Goal: Information Seeking & Learning: Learn about a topic

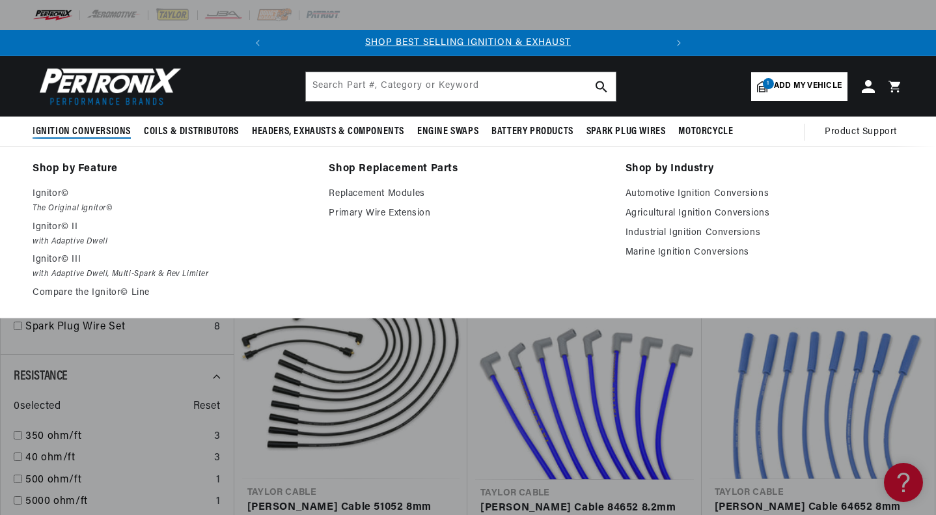
click at [57, 264] on p "Ignitor© III" at bounding box center [172, 260] width 278 height 16
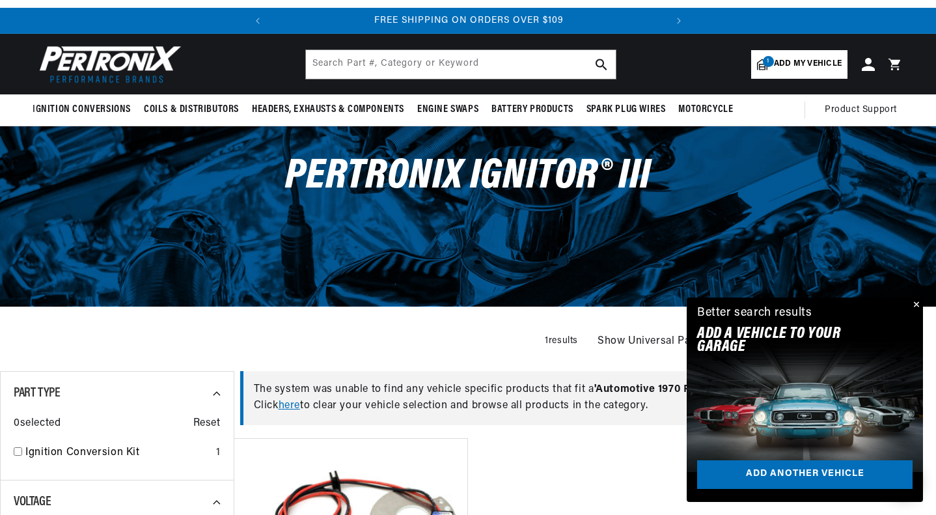
scroll to position [41, 0]
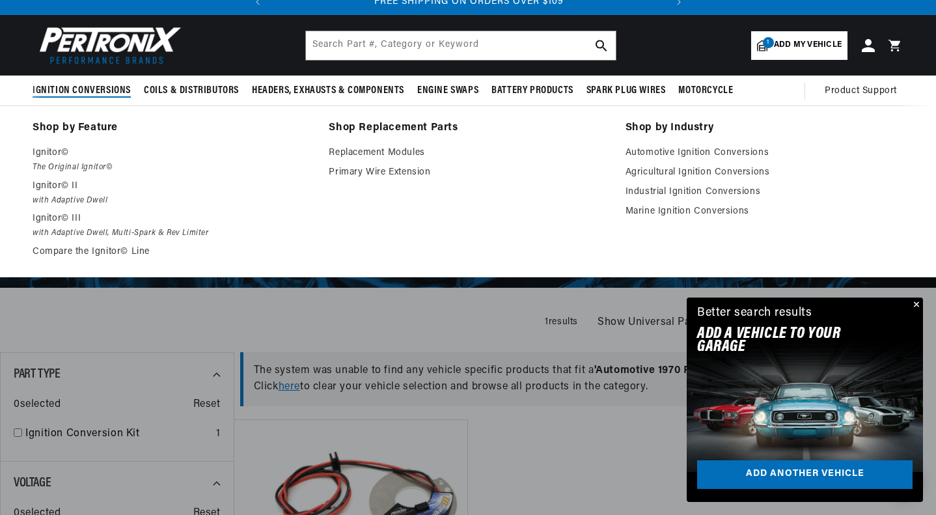
click at [113, 80] on summary "Ignition Conversions" at bounding box center [85, 90] width 105 height 31
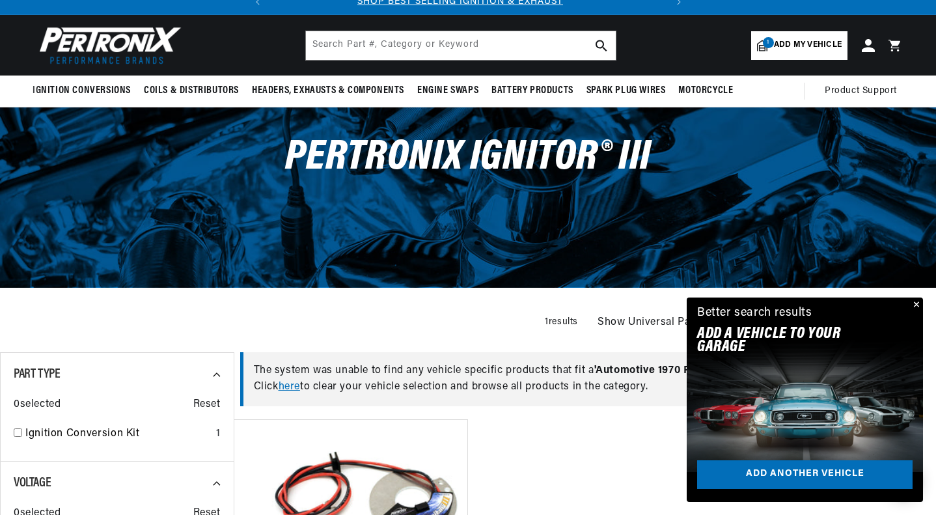
scroll to position [0, 0]
click at [109, 87] on span "Ignition Conversions" at bounding box center [82, 91] width 98 height 14
click at [915, 304] on button "Close" at bounding box center [915, 305] width 16 height 16
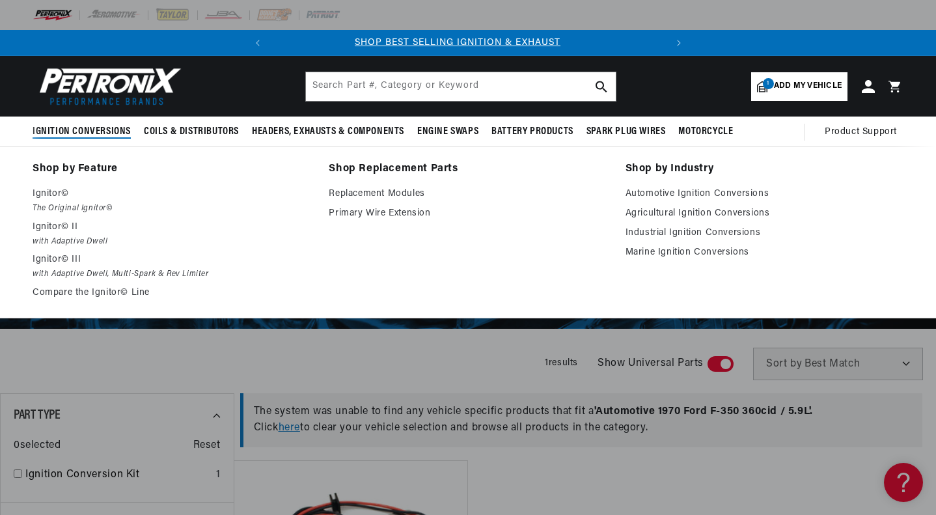
scroll to position [0, 0]
click at [50, 191] on p "Ignitor©" at bounding box center [172, 194] width 278 height 16
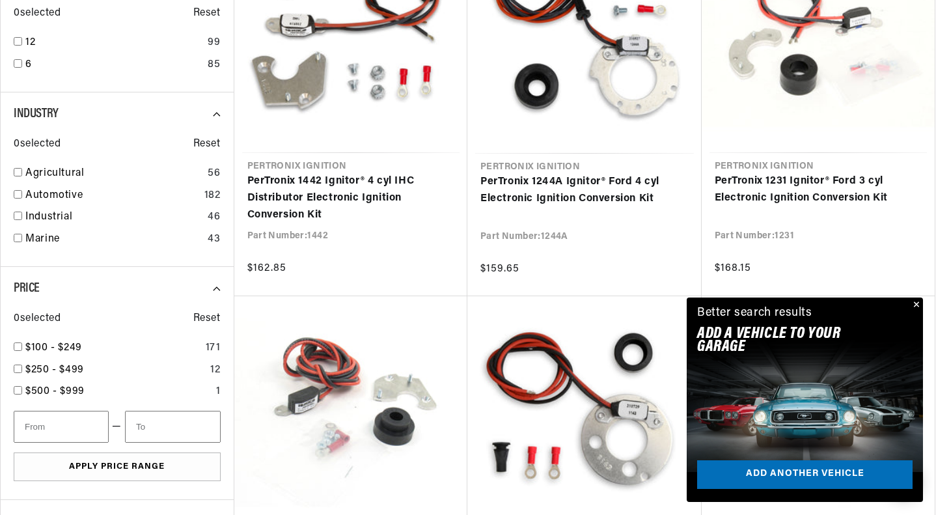
scroll to position [545, 0]
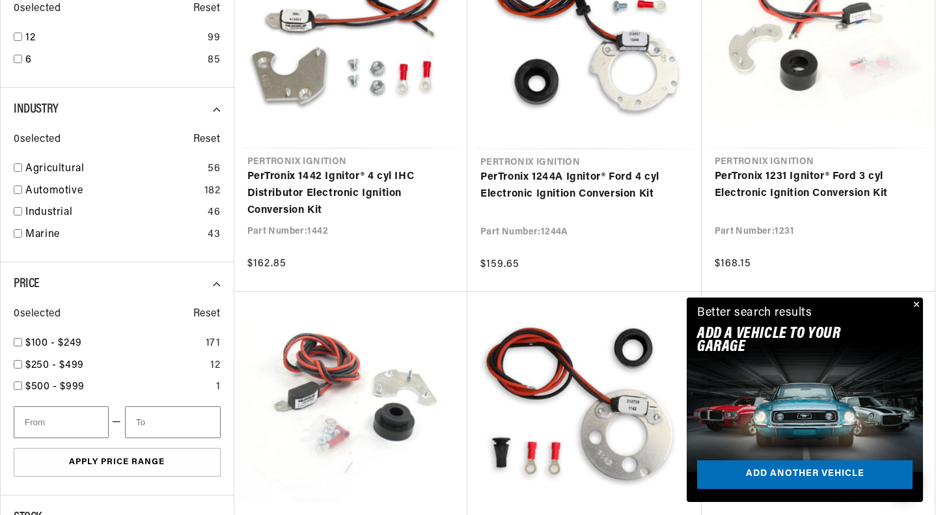
click at [916, 303] on button "Close" at bounding box center [915, 305] width 16 height 16
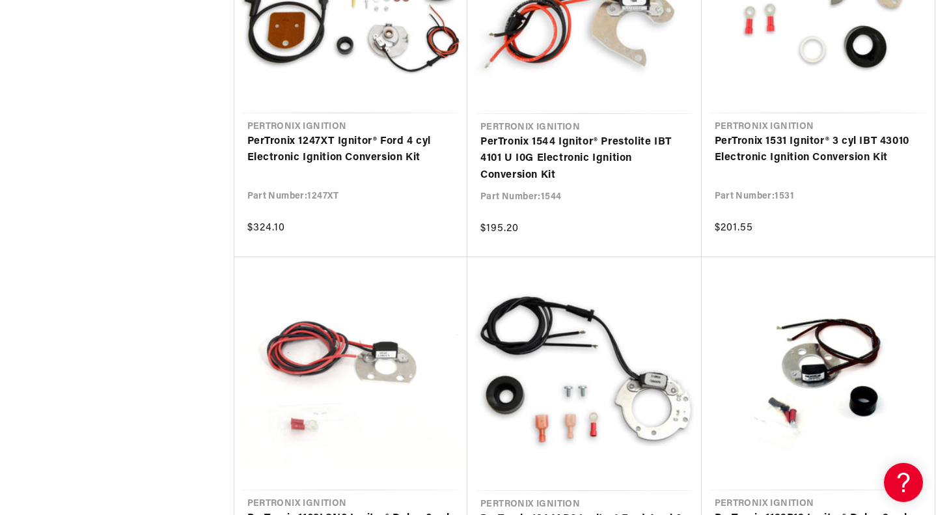
scroll to position [0, 394]
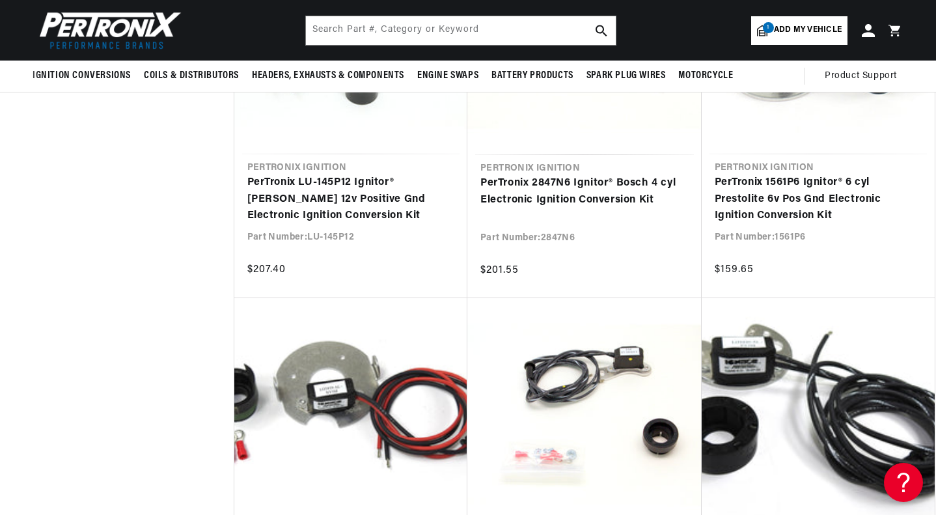
click at [150, 40] on img at bounding box center [108, 30] width 150 height 45
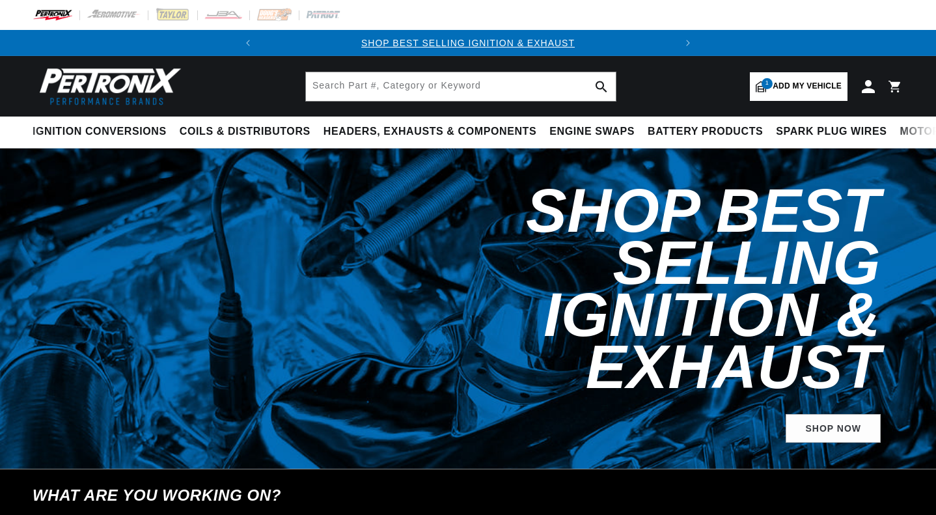
select select "1970"
select select "Ford"
select select "F-350"
select select "360cid-5.9L"
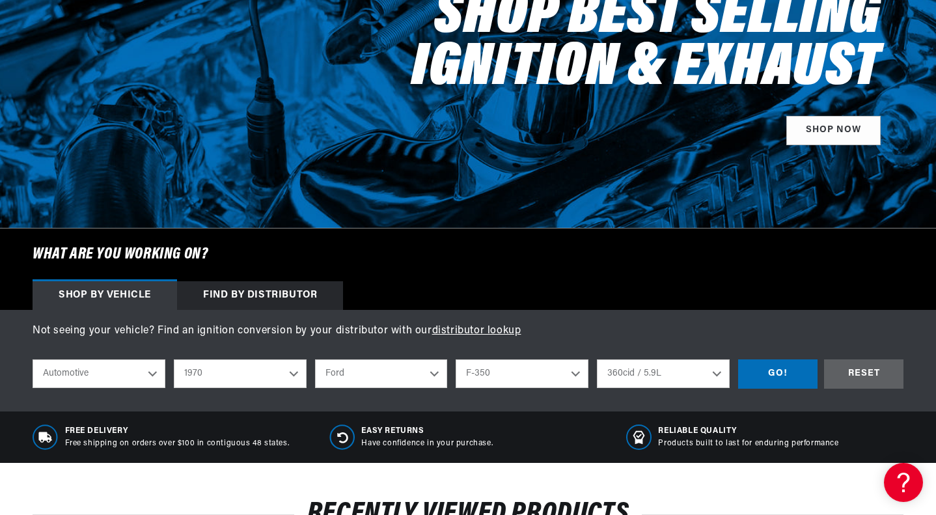
scroll to position [195, 0]
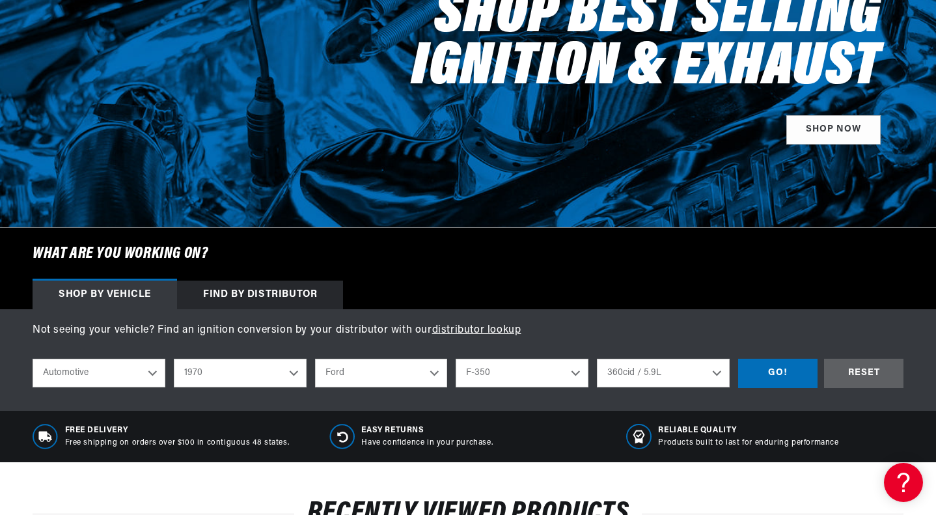
click at [266, 289] on div "Find by Distributor" at bounding box center [260, 294] width 166 height 29
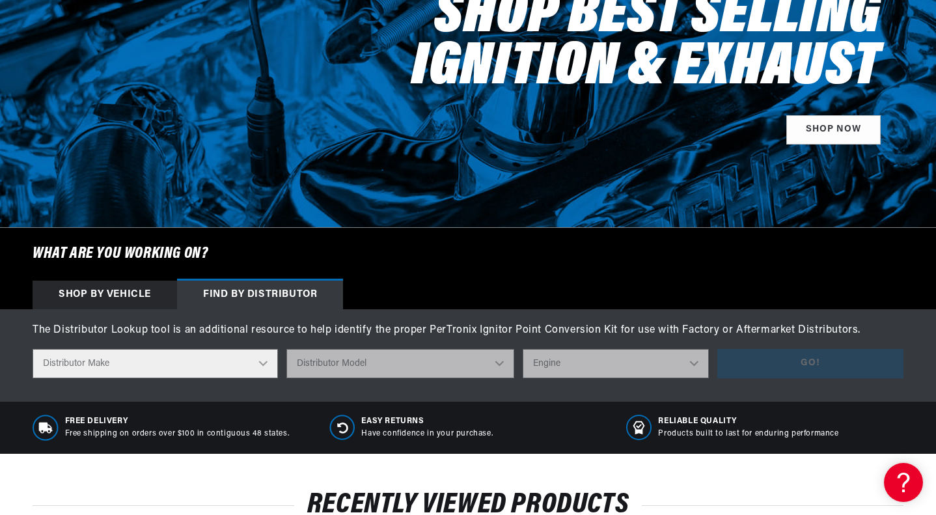
click at [258, 355] on select "Distributor Make Accel Aldon Autolite Bosch Century Chrysler Clark Colt Contine…" at bounding box center [155, 363] width 245 height 29
select select "Ford"
click at [33, 349] on select "Distributor Make Accel Aldon Autolite Bosch Century Chrysler Clark Colt Contine…" at bounding box center [155, 363] width 245 height 29
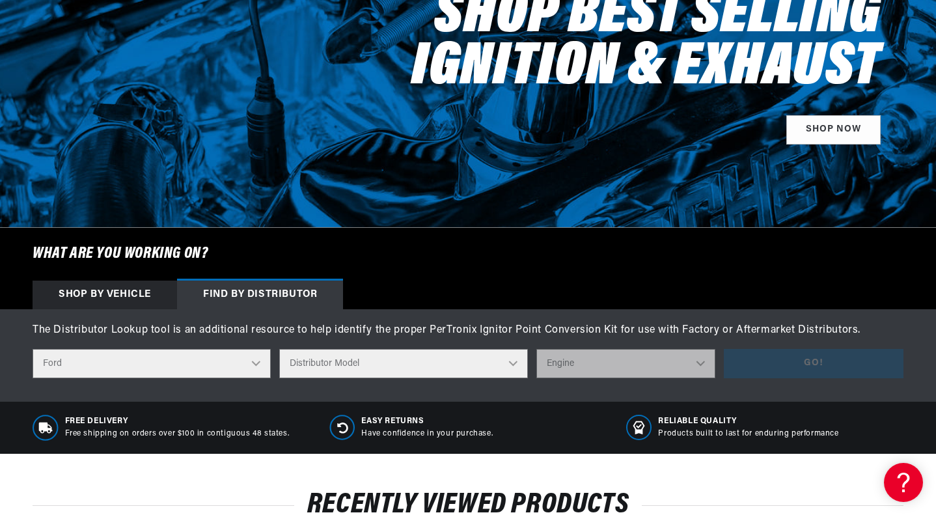
scroll to position [0, 0]
click at [331, 362] on select "Distributor Model 35513 311185 11A-12127 2N **Side Mount* 5GA-12127 701 DA 1EC …" at bounding box center [403, 363] width 249 height 29
click at [103, 293] on div "Shop by vehicle" at bounding box center [105, 294] width 144 height 29
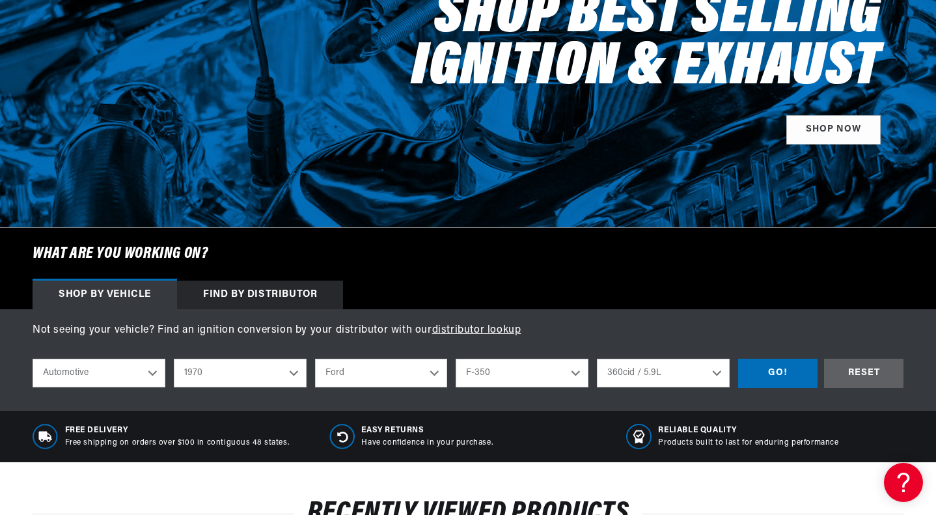
scroll to position [0, 394]
click at [151, 366] on select "Automotive Agricultural Industrial Marine Motorcycle" at bounding box center [99, 372] width 133 height 29
click at [126, 384] on select "Automotive Agricultural Industrial Marine Motorcycle" at bounding box center [99, 372] width 133 height 29
click at [536, 368] on select "Bronco Country Sedan Country Squire Custom Custom 500 E-100 Econoline E-200 Eco…" at bounding box center [521, 372] width 133 height 29
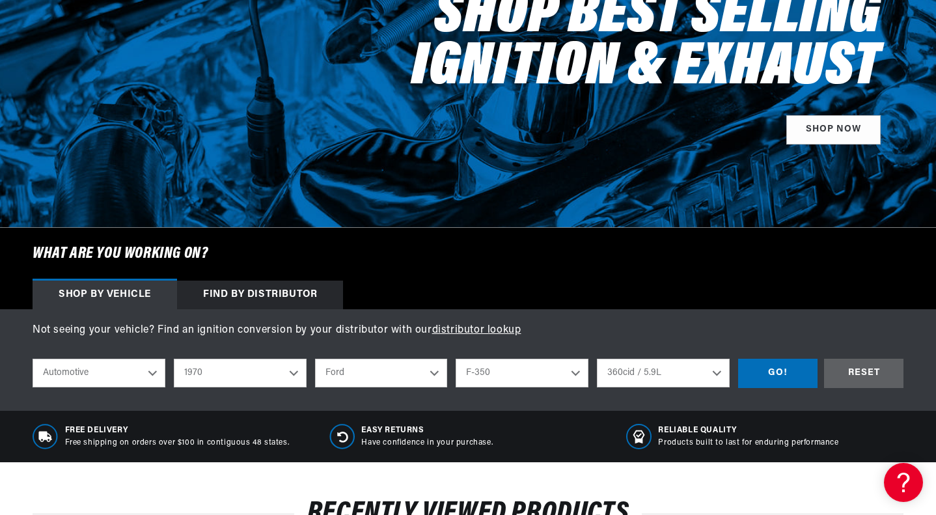
click at [536, 368] on select "Bronco Country Sedan Country Squire Custom Custom 500 E-100 Econoline E-200 Eco…" at bounding box center [521, 372] width 133 height 29
click at [785, 369] on div "GO!" at bounding box center [777, 372] width 79 height 29
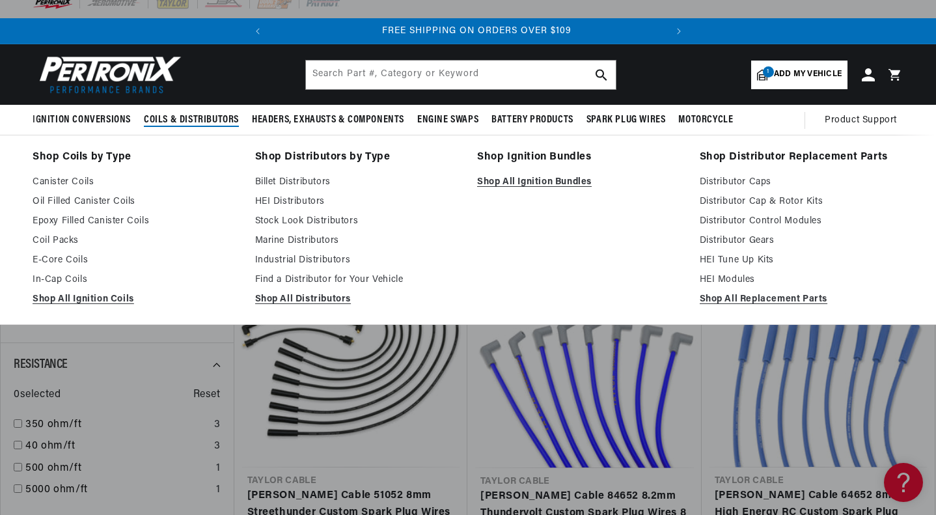
scroll to position [0, 394]
click at [503, 182] on link "Shop All Ignition Bundles" at bounding box center [579, 182] width 204 height 16
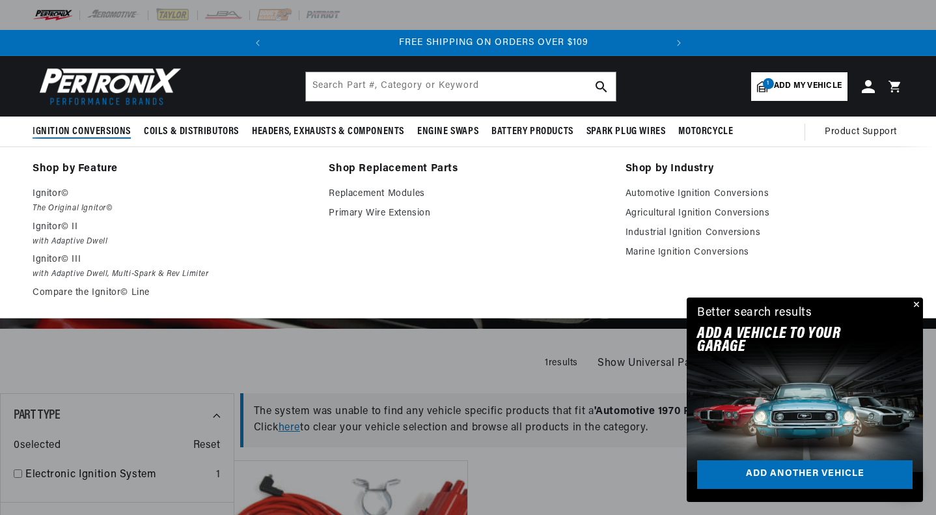
scroll to position [0, 394]
click at [53, 227] on p "Ignitor© II" at bounding box center [172, 227] width 278 height 16
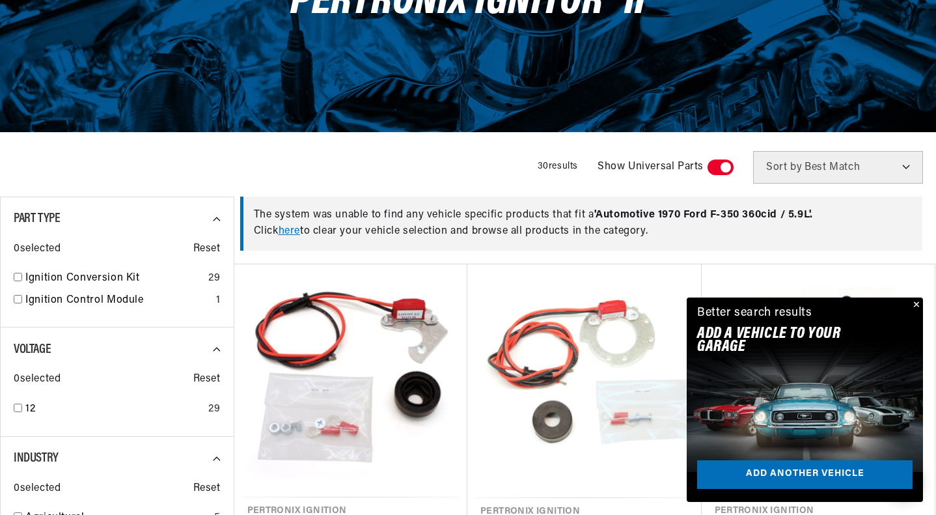
scroll to position [0, 394]
click at [293, 230] on link "here" at bounding box center [288, 231] width 21 height 10
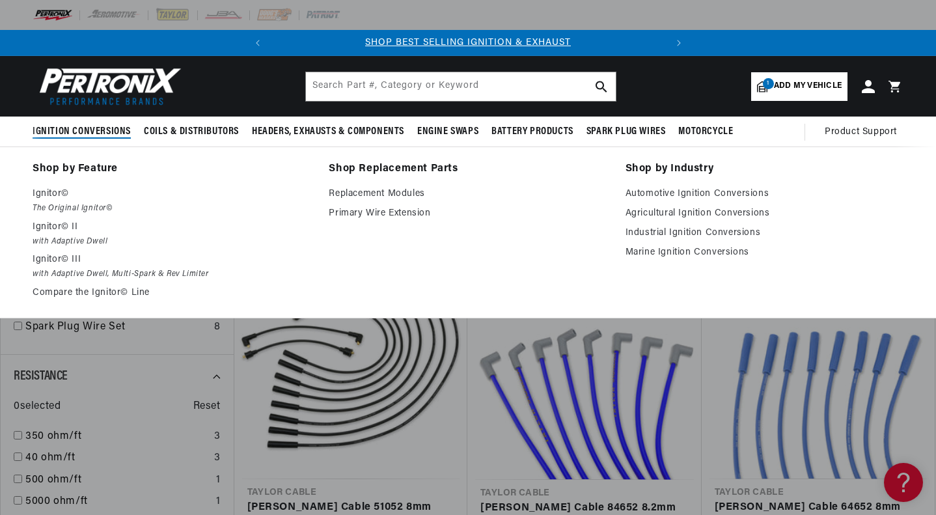
click at [58, 260] on p "Ignitor© III" at bounding box center [172, 260] width 278 height 16
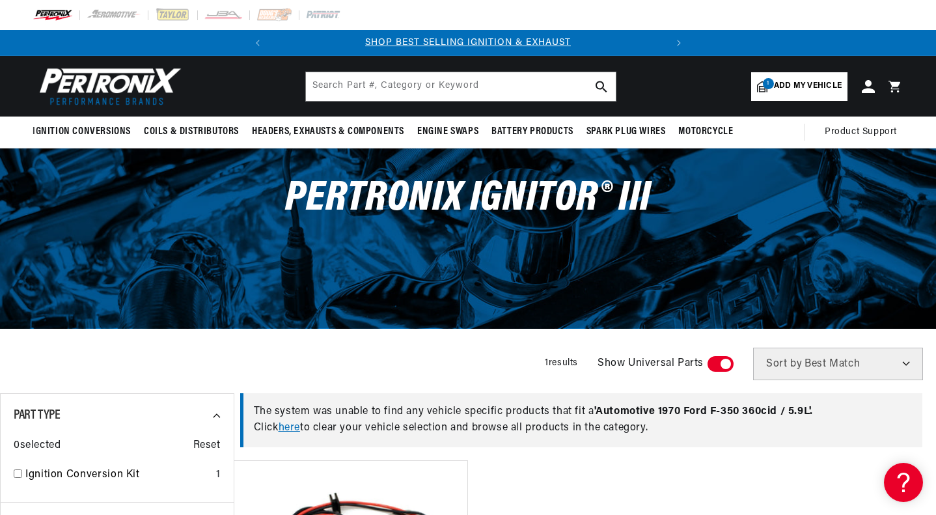
click at [295, 426] on link "here" at bounding box center [288, 427] width 21 height 10
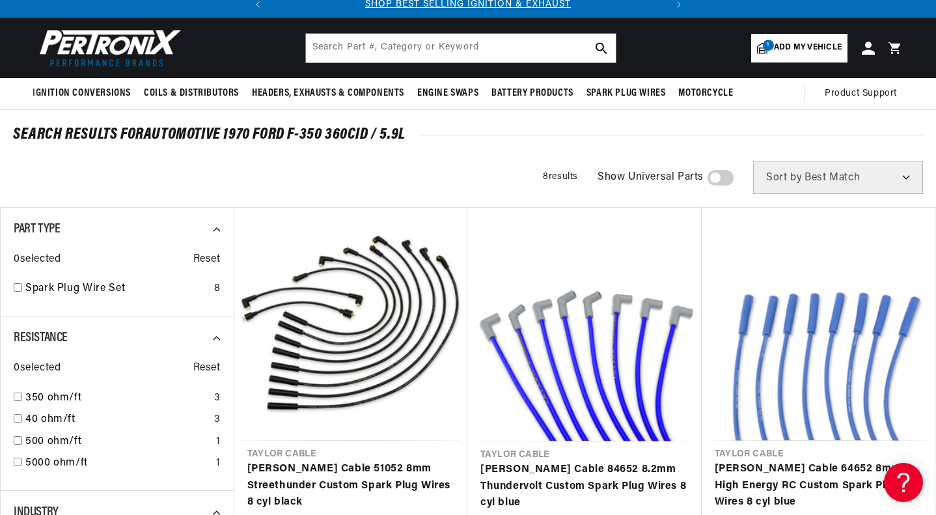
scroll to position [36, 0]
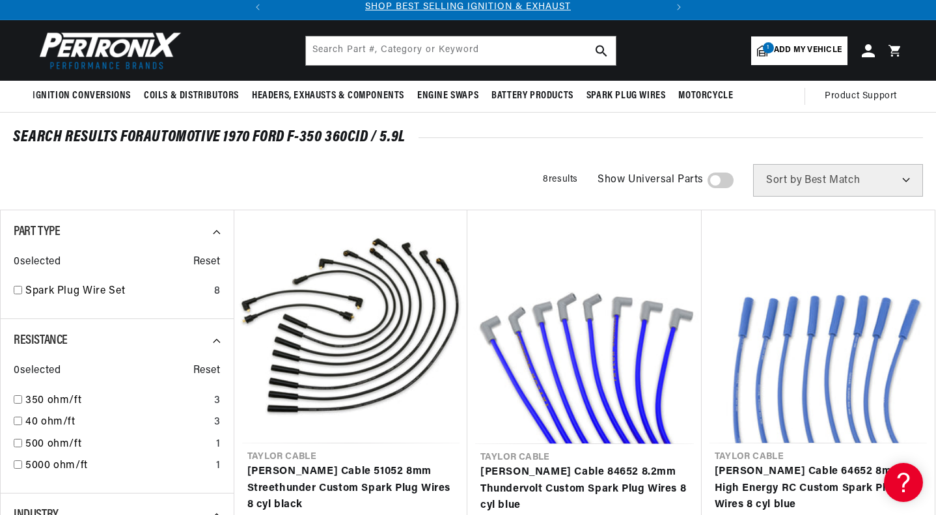
click at [779, 47] on span "Add my vehicle" at bounding box center [808, 50] width 68 height 12
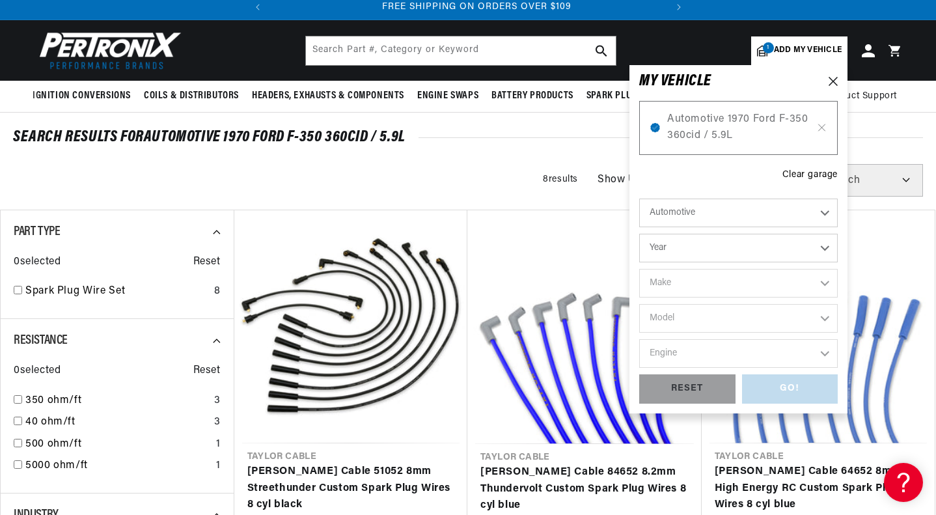
scroll to position [0, 394]
click at [824, 124] on icon at bounding box center [821, 127] width 11 height 10
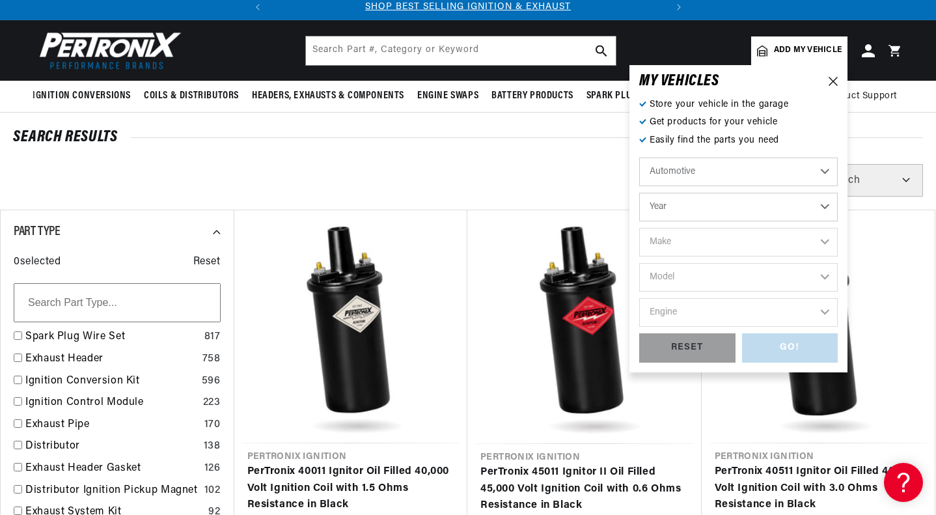
click at [834, 82] on icon at bounding box center [832, 81] width 9 height 9
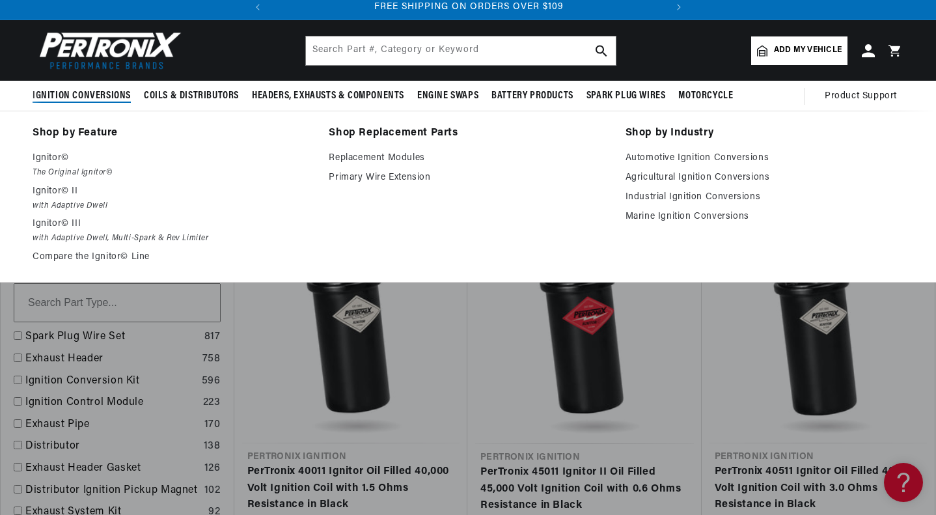
scroll to position [0, 394]
click at [57, 224] on p "Ignitor© III" at bounding box center [172, 224] width 278 height 16
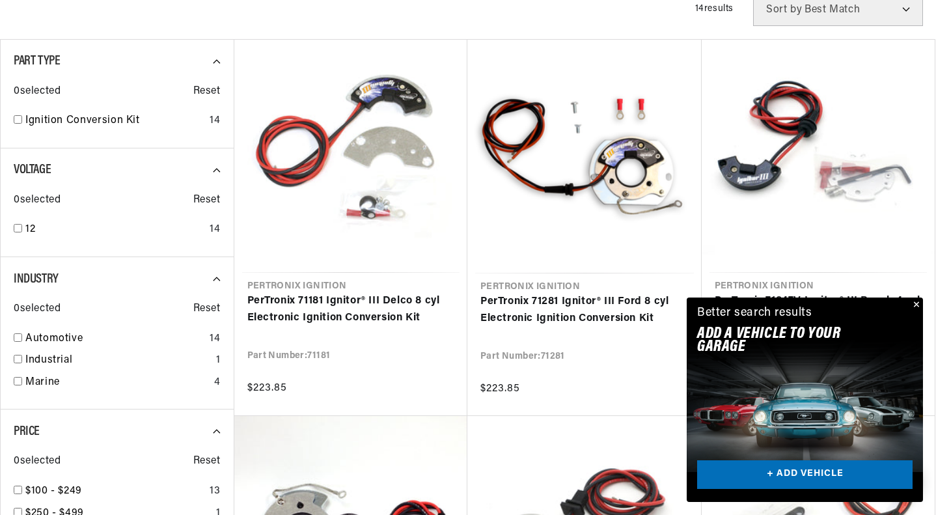
scroll to position [355, 0]
click at [915, 300] on button "Close" at bounding box center [915, 305] width 16 height 16
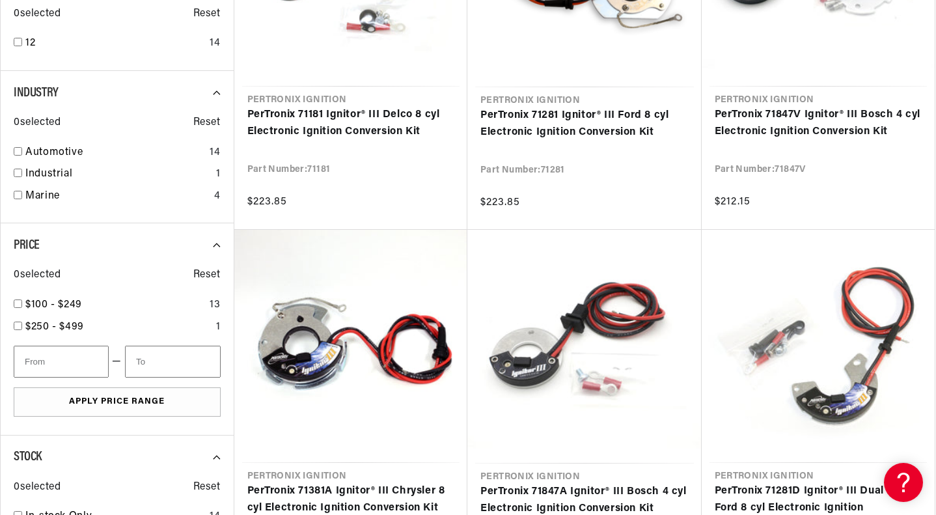
scroll to position [541, 0]
click at [608, 131] on link "PerTronix 71281 Ignitor® III Ford 8 cyl Electronic Ignition Conversion Kit" at bounding box center [584, 123] width 208 height 33
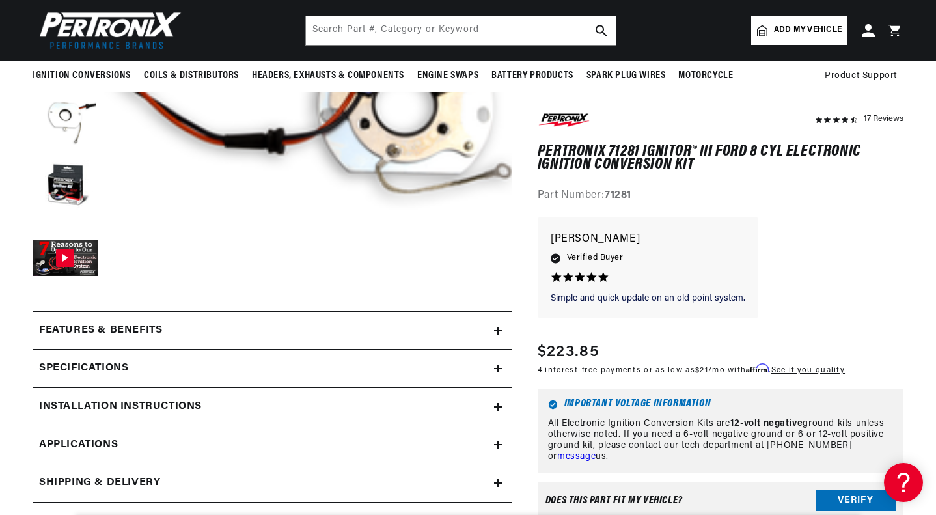
scroll to position [0, 394]
click at [494, 440] on link "Applications" at bounding box center [272, 445] width 479 height 38
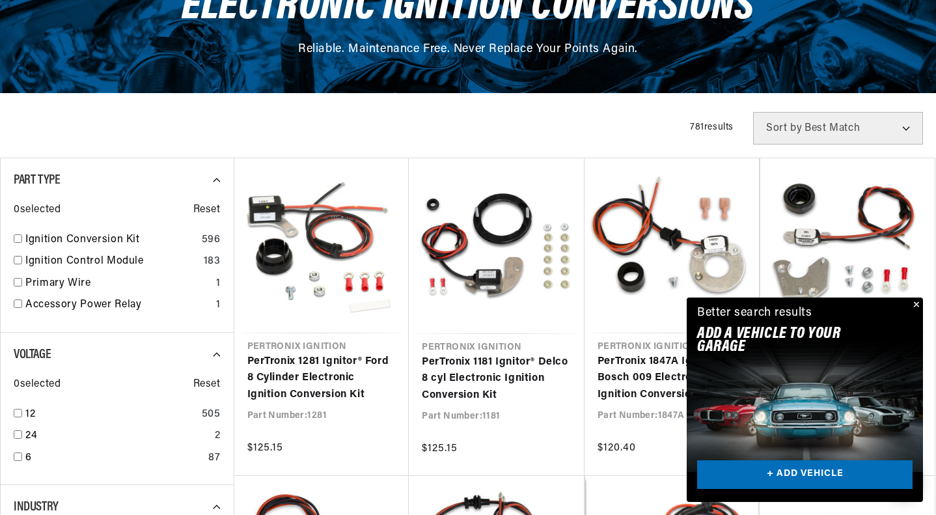
scroll to position [0, 394]
